Goal: Task Accomplishment & Management: Manage account settings

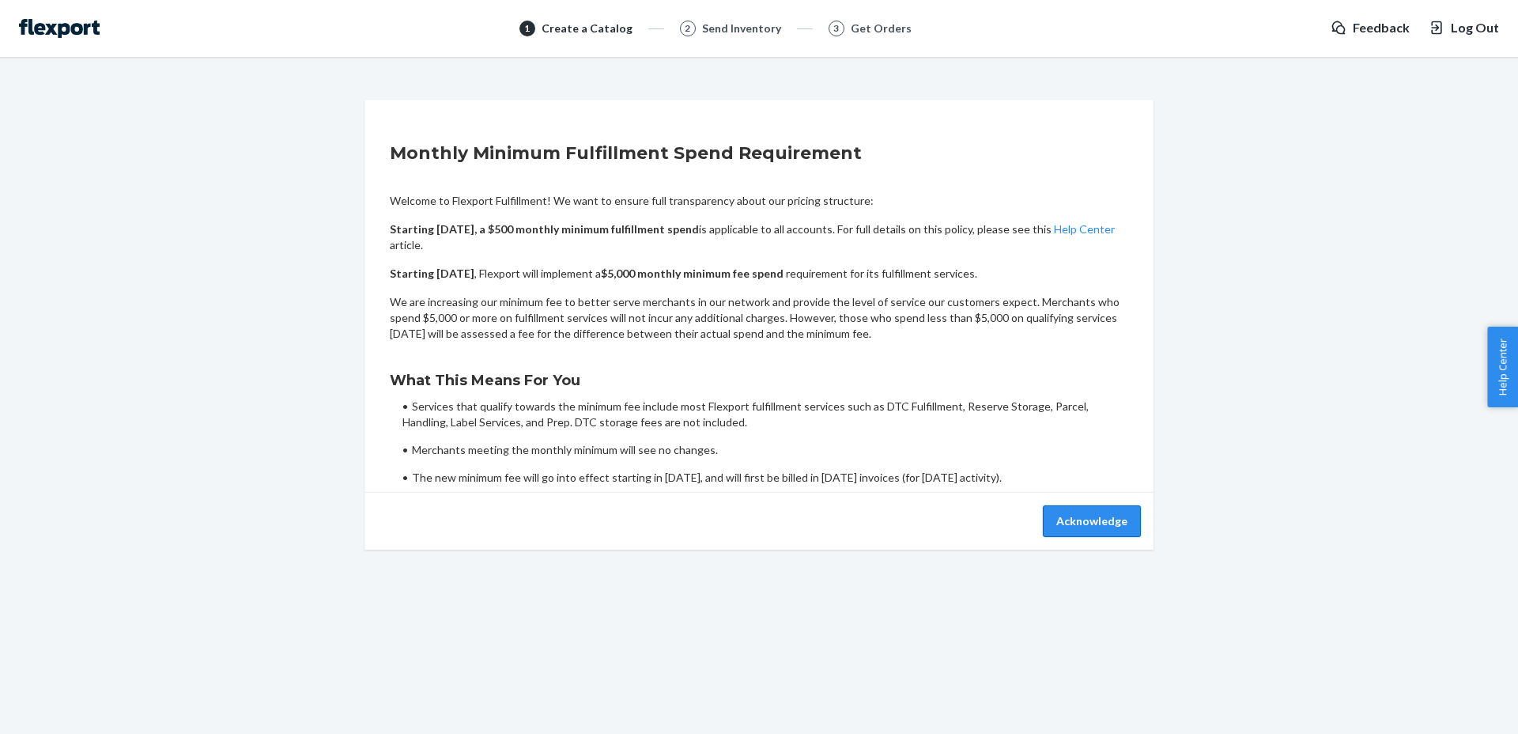
click at [1102, 524] on button "Acknowledge" at bounding box center [1092, 521] width 98 height 32
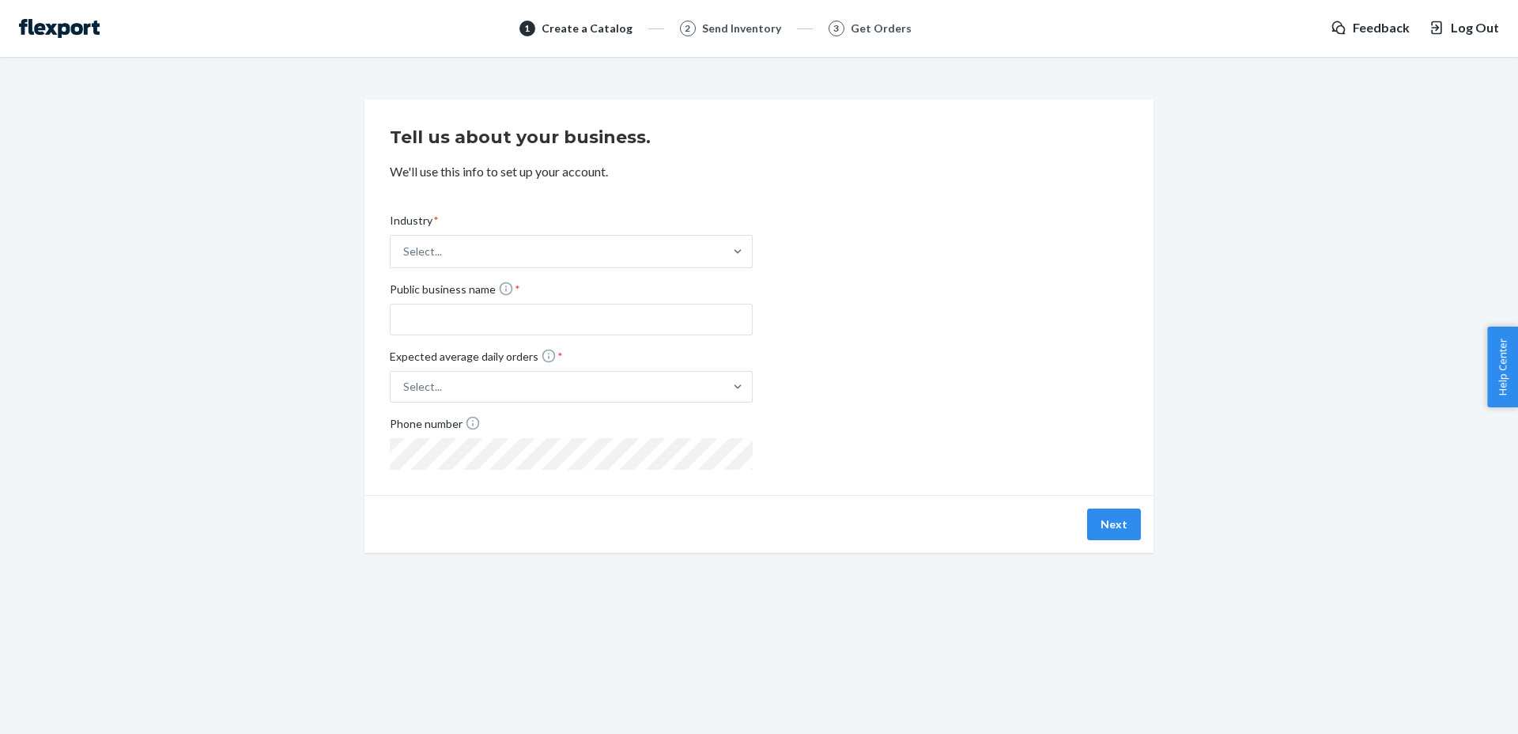
click at [894, 150] on div "Tell us about your business. We'll use this info to set up your account. Indust…" at bounding box center [759, 297] width 739 height 357
click at [705, 29] on div "Send Inventory" at bounding box center [741, 29] width 79 height 16
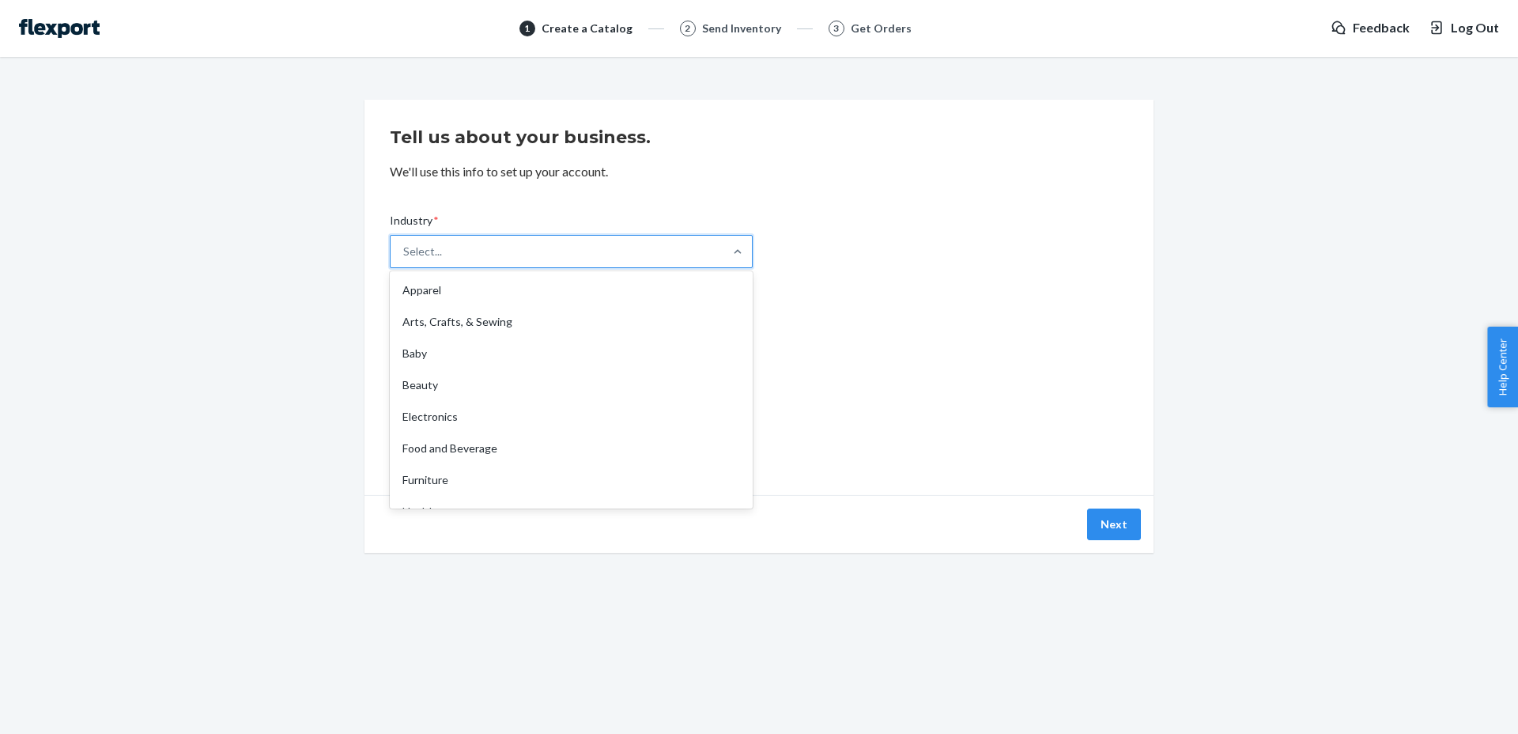
click at [572, 236] on div "Select..." at bounding box center [557, 252] width 333 height 32
click at [405, 244] on input "Industry * option Apparel focused, 1 of 19. 19 results available. Use Up and Do…" at bounding box center [404, 252] width 2 height 16
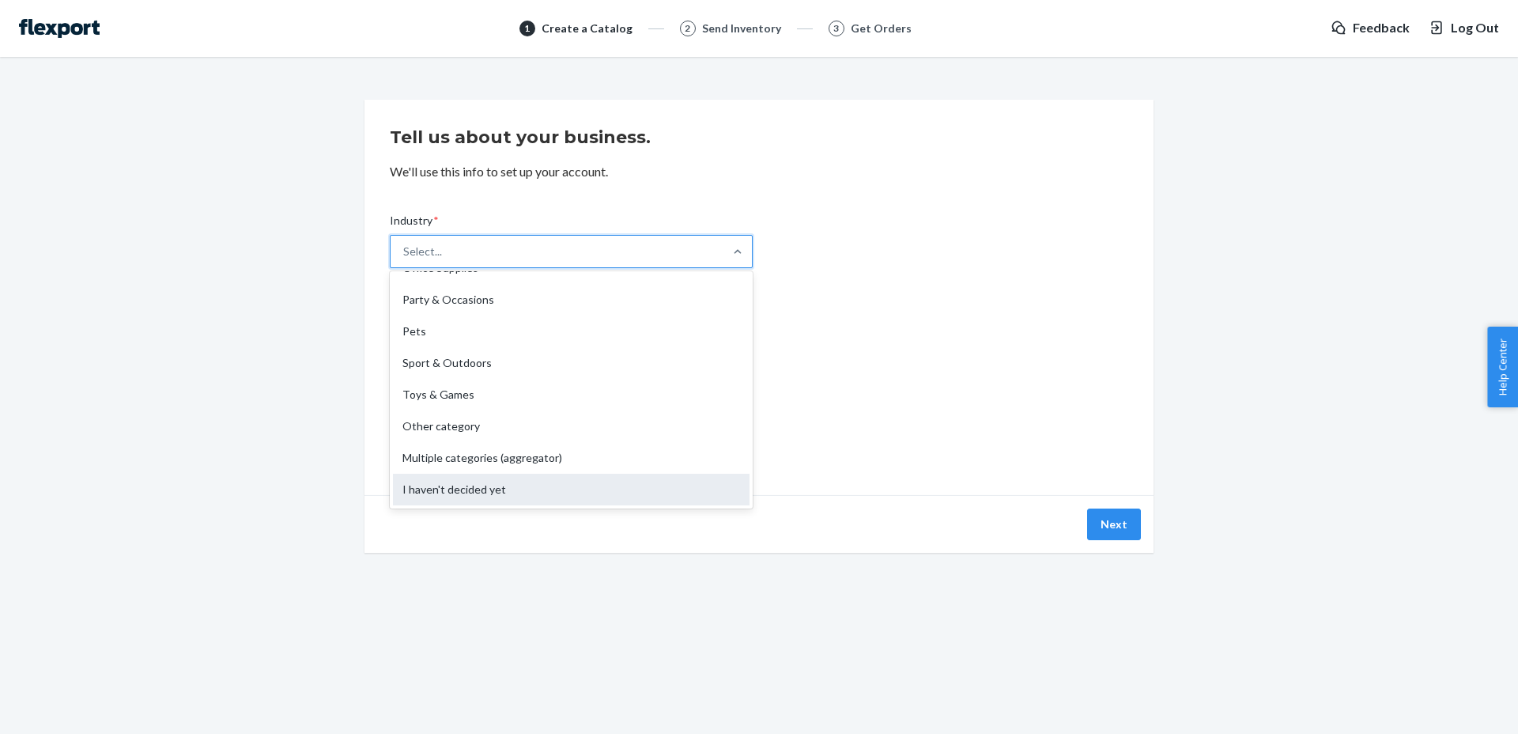
click at [488, 498] on div "I haven't decided yet" at bounding box center [571, 490] width 357 height 32
click at [405, 259] on input "Industry * option I haven't decided yet focused, 19 of 19. 19 results available…" at bounding box center [404, 252] width 2 height 16
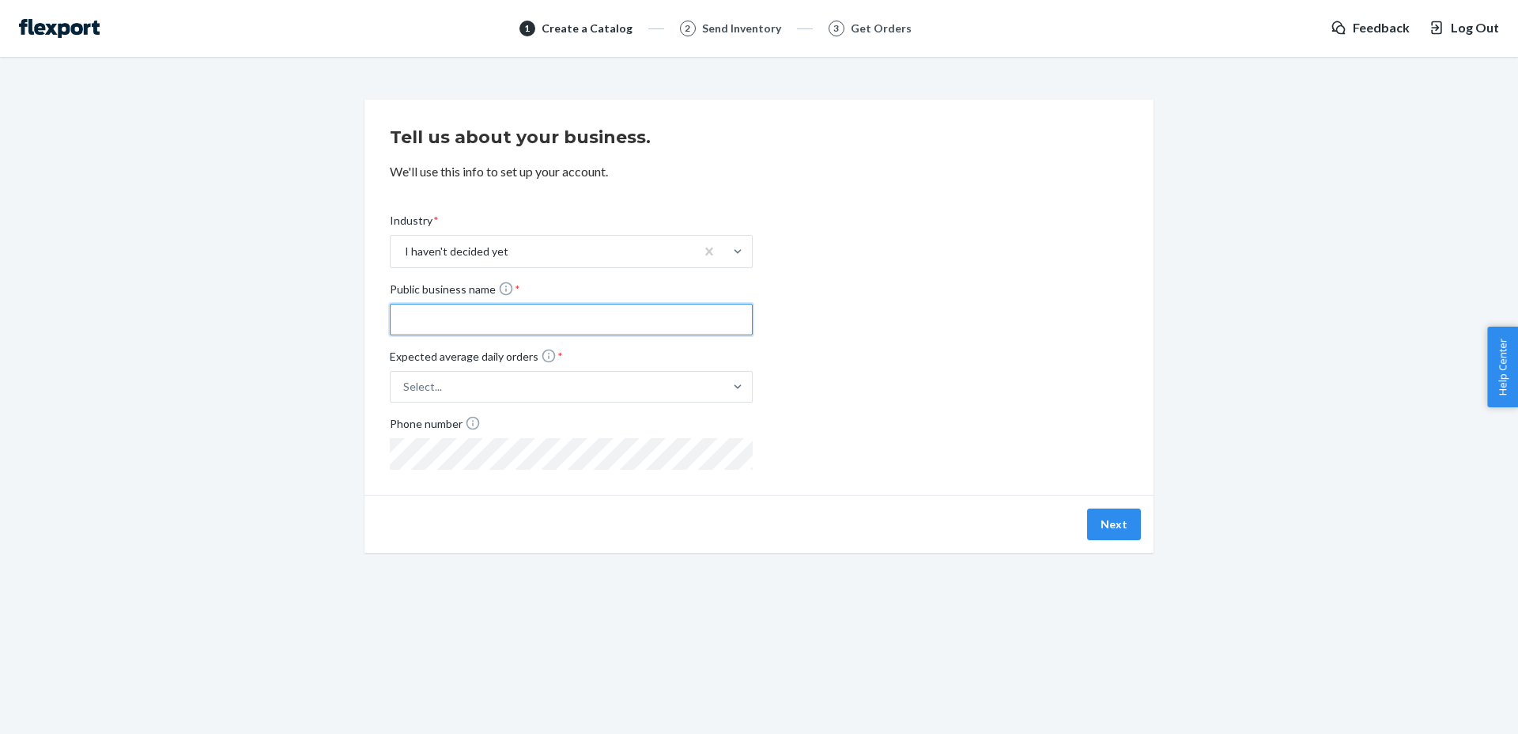
click at [531, 331] on input "Public business name *" at bounding box center [571, 320] width 363 height 32
type input "Test"
click at [638, 376] on div "Select..." at bounding box center [557, 386] width 333 height 28
click at [325, 387] on input "Expected average daily orders * Select..." at bounding box center [325, 387] width 0 height 0
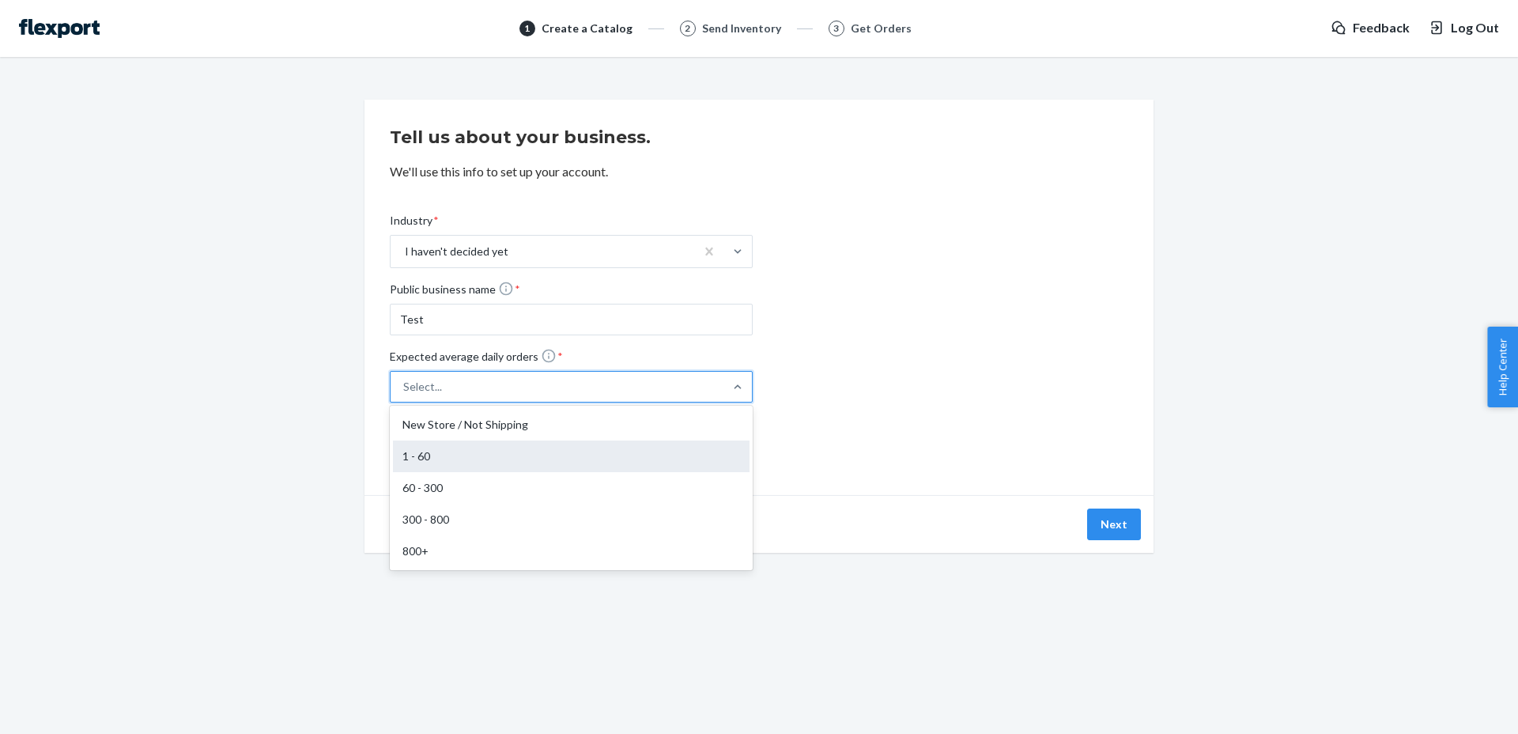
click at [501, 459] on div "1 - 60" at bounding box center [571, 456] width 357 height 32
click at [325, 387] on input "Expected average daily orders * option 1 - 60 focused, 2 of 5. 5 results availa…" at bounding box center [325, 387] width 0 height 0
click at [1095, 512] on button "Next" at bounding box center [1114, 524] width 54 height 32
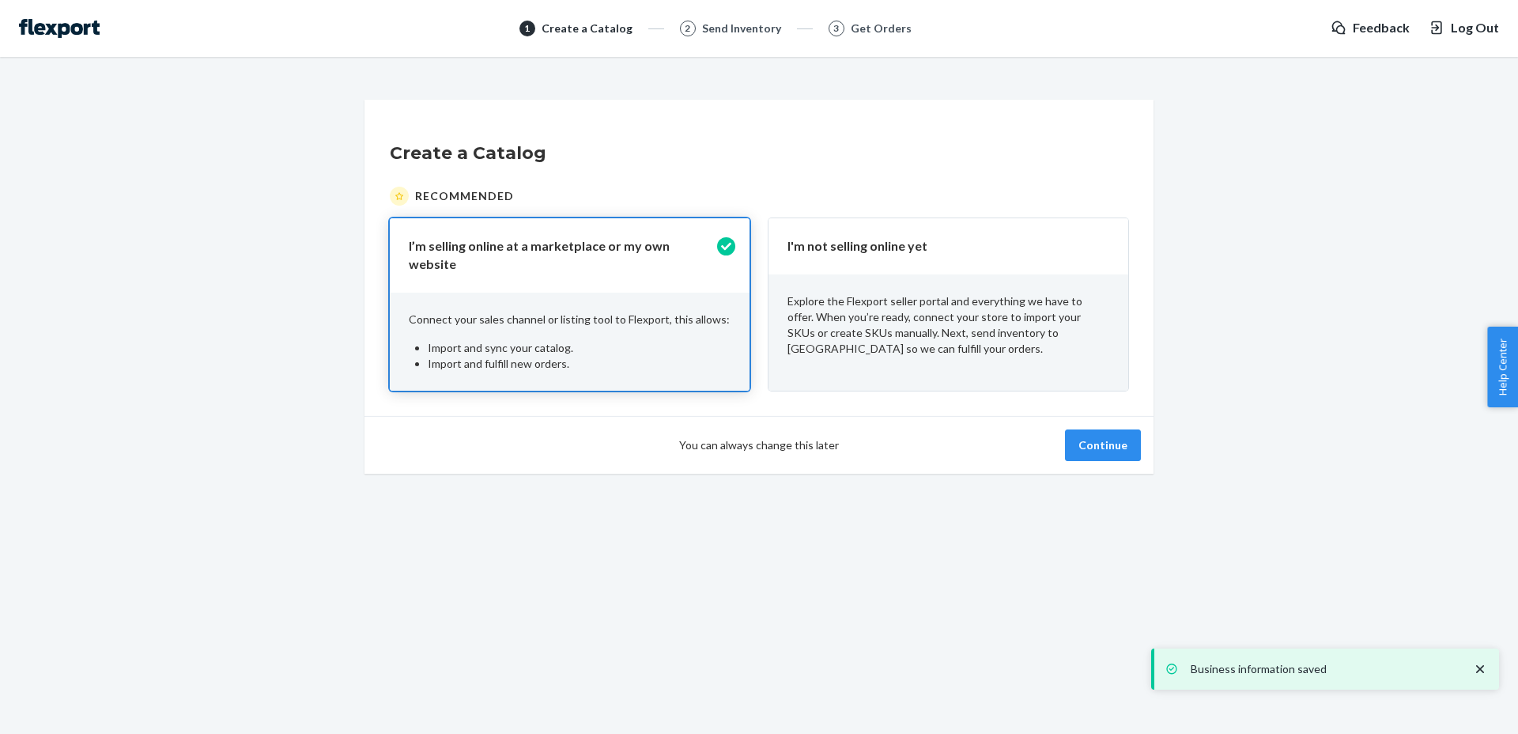
click at [962, 288] on div "Explore the Flexport seller portal and everything we have to offer. When you’re…" at bounding box center [949, 324] width 360 height 101
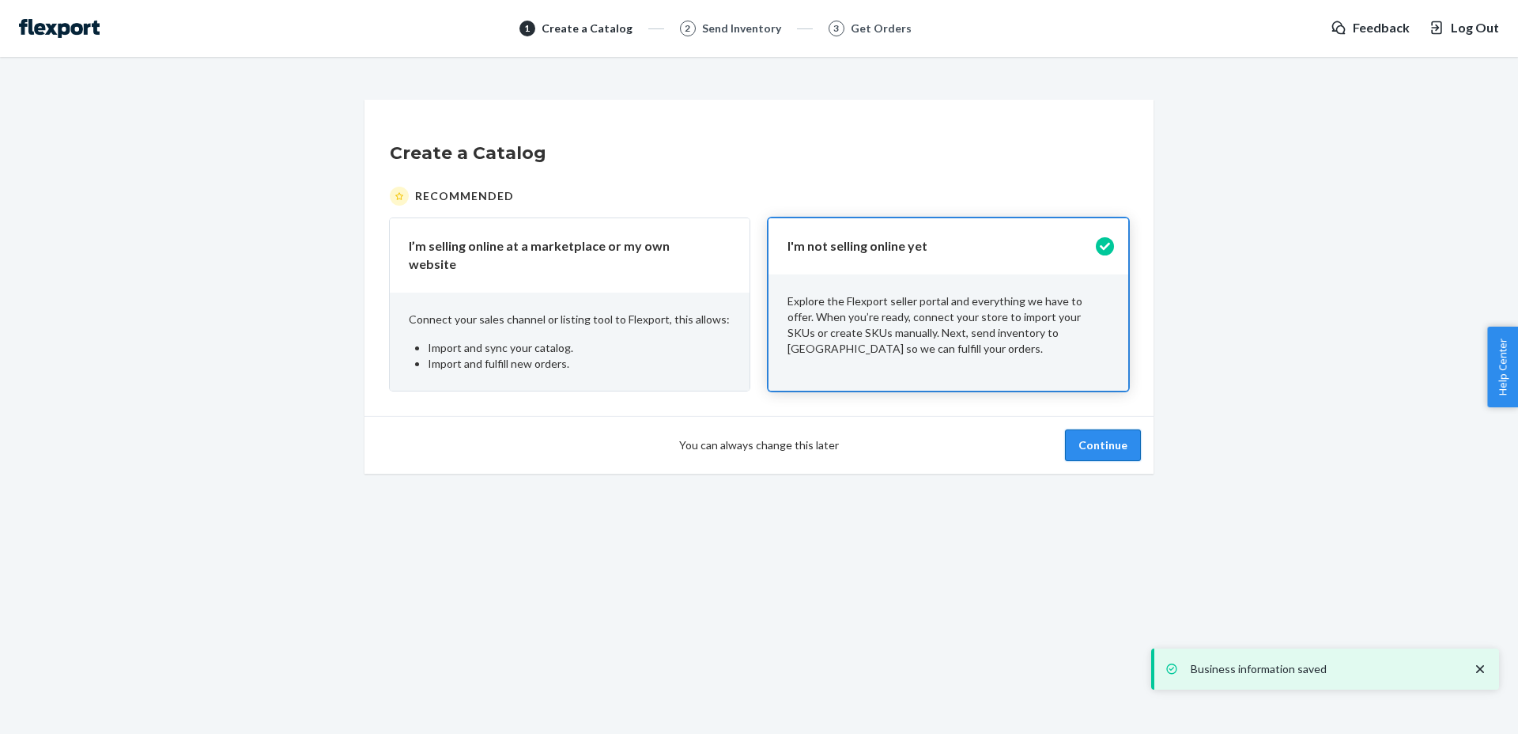
click at [1116, 430] on button "Continue" at bounding box center [1103, 445] width 76 height 32
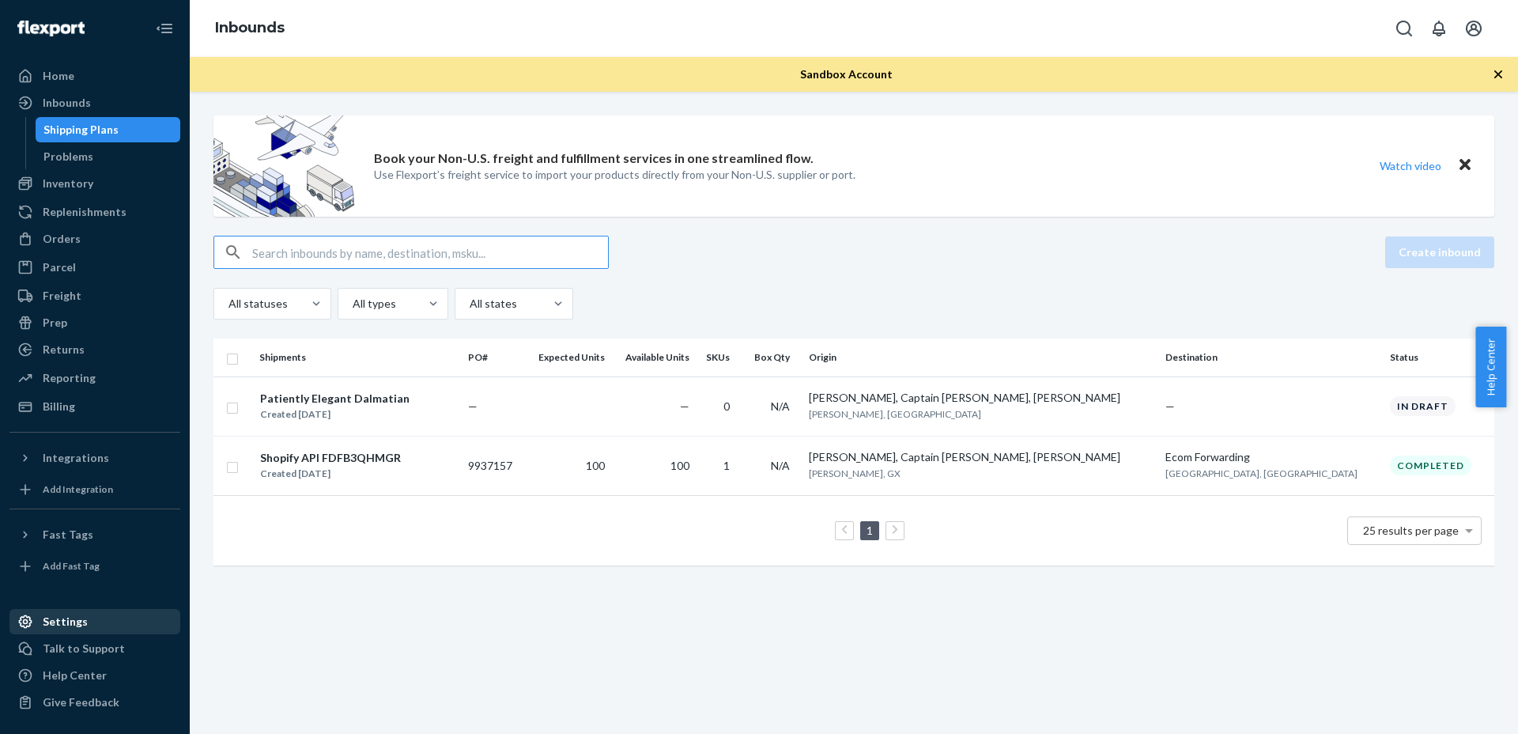
click at [81, 630] on div "Settings" at bounding box center [95, 621] width 168 height 22
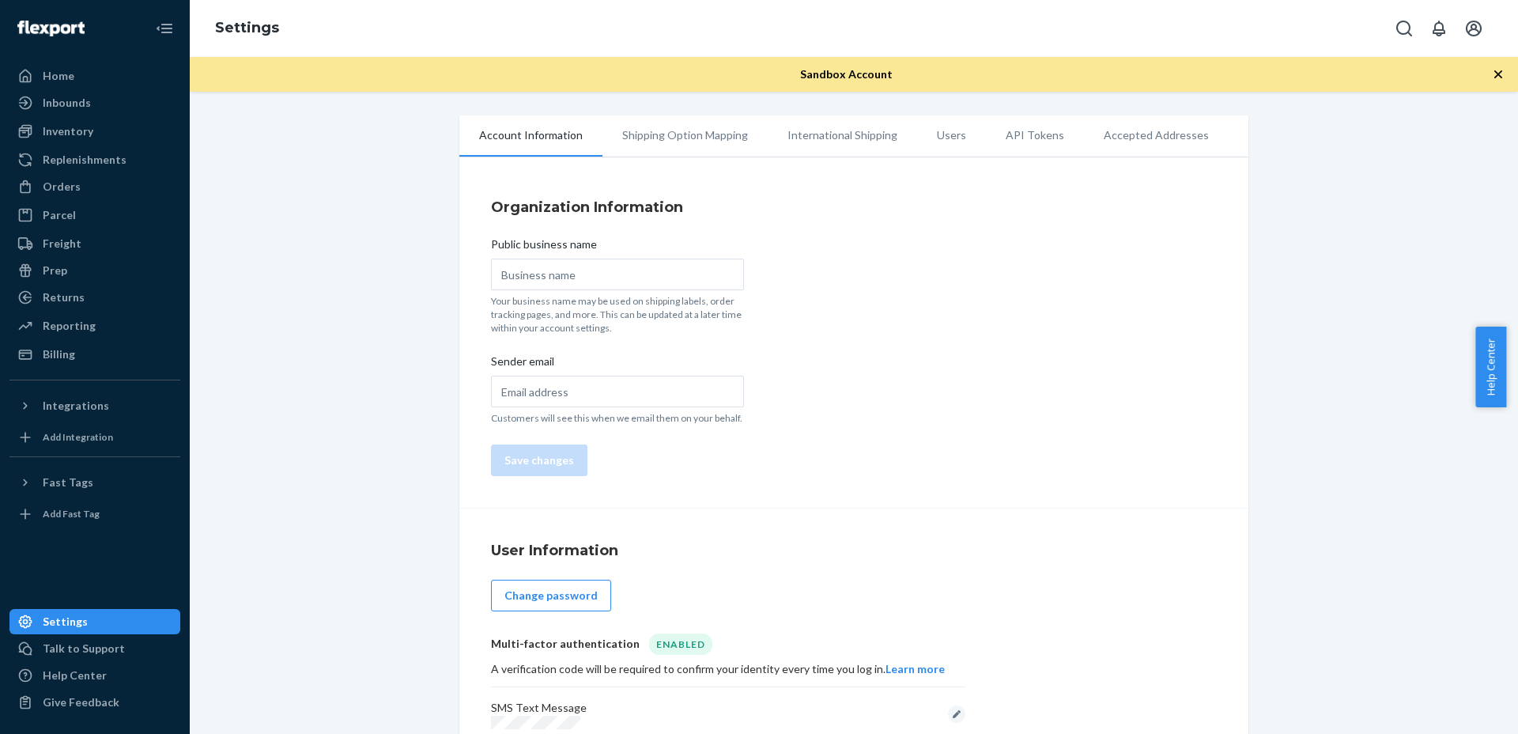
click at [1037, 145] on li "API Tokens" at bounding box center [1035, 135] width 98 height 40
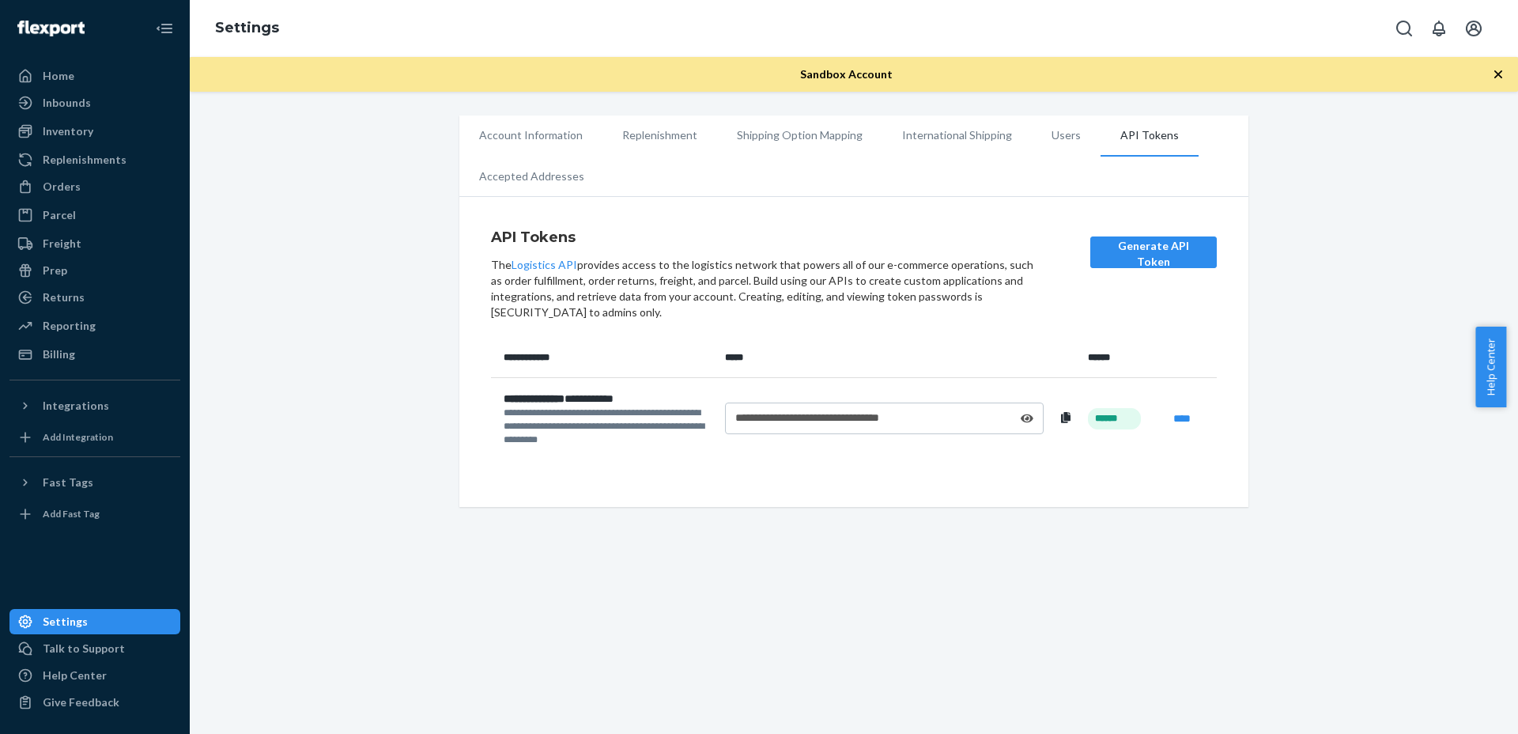
click at [1061, 415] on icon at bounding box center [1065, 417] width 9 height 11
